Goal: Information Seeking & Learning: Learn about a topic

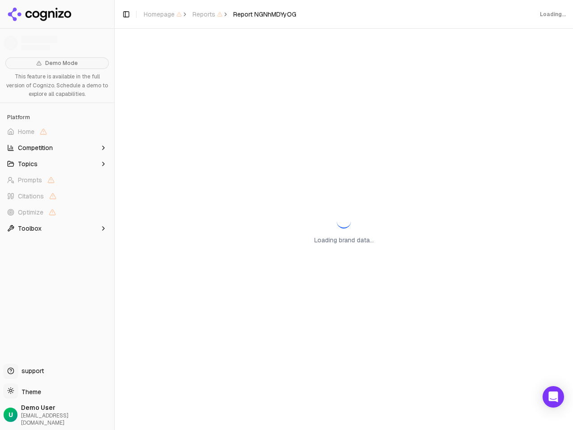
click at [57, 132] on span "Home" at bounding box center [57, 132] width 107 height 14
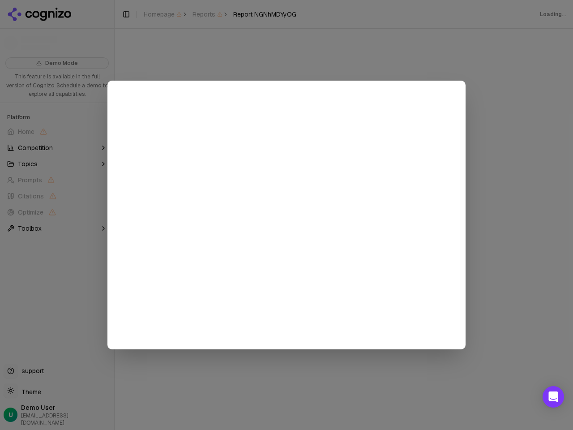
click at [57, 148] on div at bounding box center [286, 215] width 573 height 430
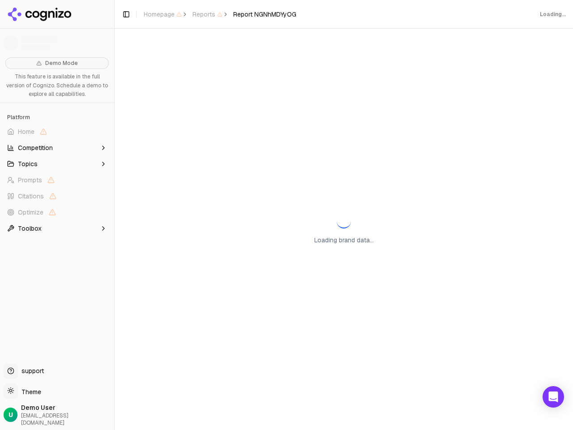
click at [57, 164] on button "Topics" at bounding box center [57, 164] width 107 height 14
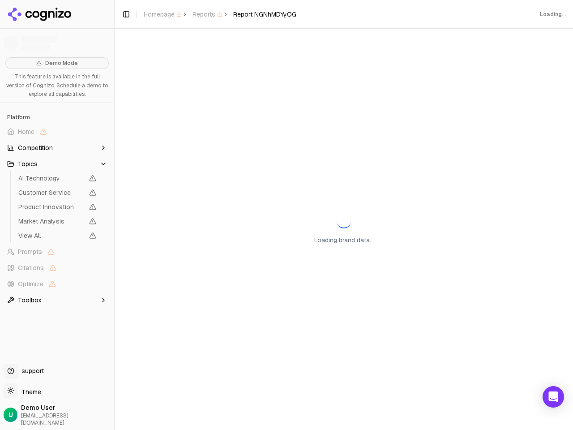
click at [57, 180] on span "AI Technology" at bounding box center [50, 178] width 65 height 9
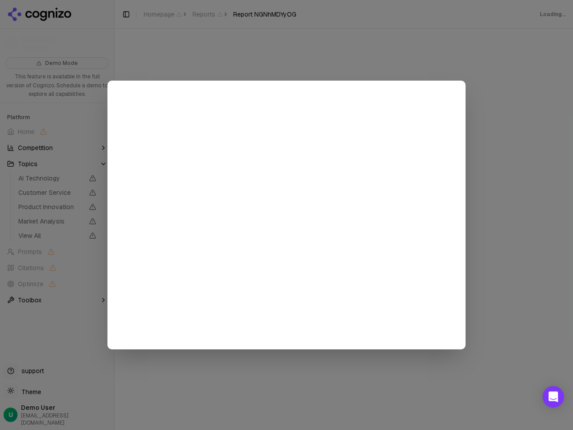
click at [57, 196] on div at bounding box center [286, 215] width 573 height 430
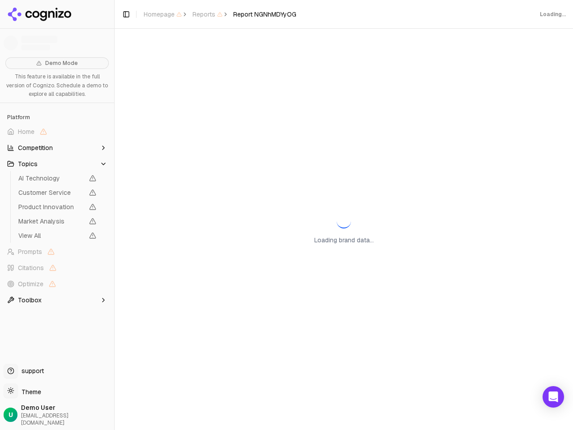
click at [57, 212] on span "Product Innovation" at bounding box center [57, 207] width 85 height 13
click at [114, 215] on button "Toggle Sidebar" at bounding box center [114, 215] width 7 height 430
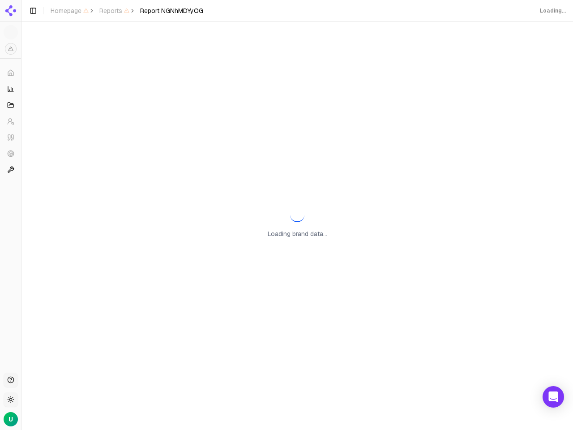
click at [39, 14] on button "Toggle Sidebar" at bounding box center [33, 10] width 13 height 13
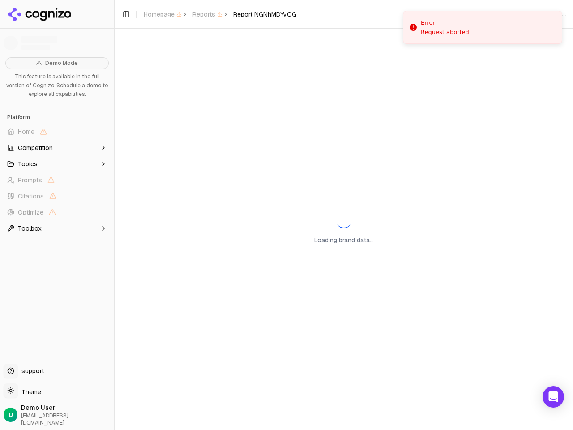
click at [163, 14] on span "Homepage" at bounding box center [163, 14] width 38 height 9
